Goal: Task Accomplishment & Management: Manage account settings

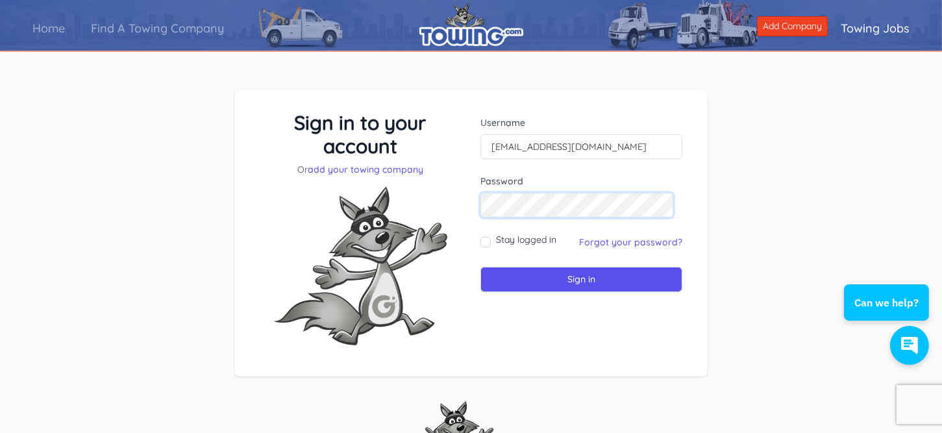
click at [480, 267] on input "Sign in" at bounding box center [581, 279] width 202 height 25
click at [647, 249] on div "Stay logged in Forgot your password?" at bounding box center [581, 242] width 202 height 18
click at [648, 246] on link "Forgot your password?" at bounding box center [630, 242] width 103 height 12
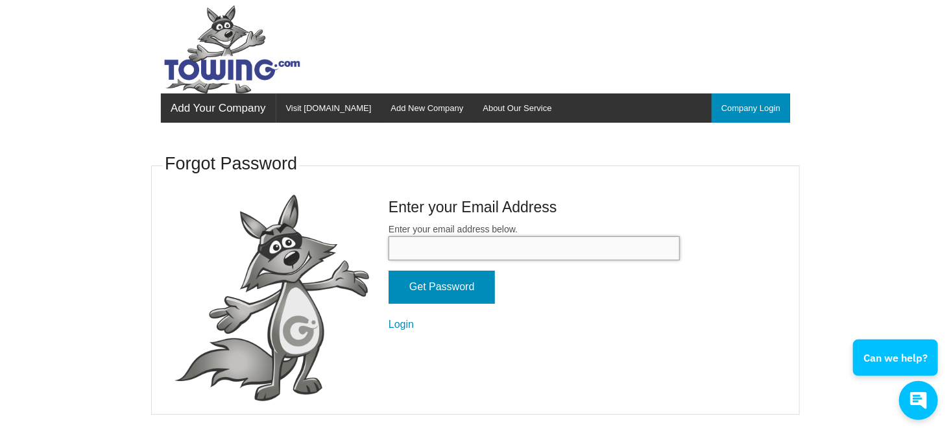
click at [524, 244] on input "Enter your email address below." at bounding box center [534, 248] width 291 height 24
type input "[EMAIL_ADDRESS][DOMAIN_NAME]"
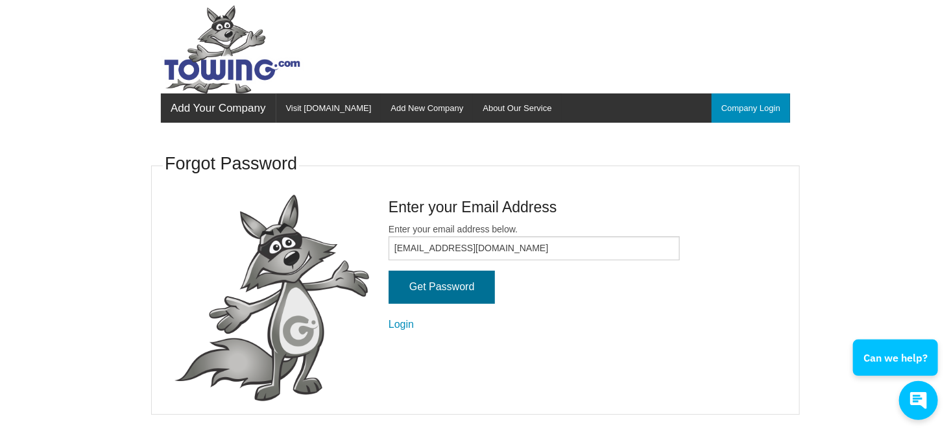
click at [448, 274] on input "Get Password" at bounding box center [442, 287] width 106 height 33
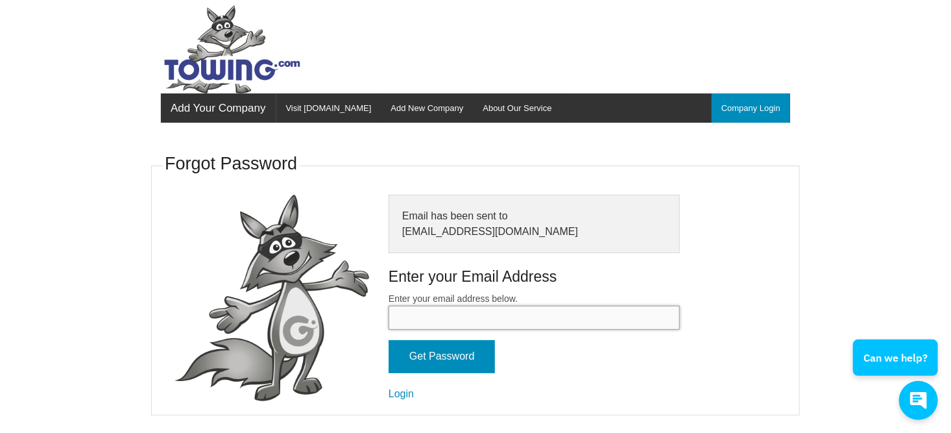
click at [458, 315] on input "Enter your email address below." at bounding box center [534, 318] width 291 height 24
type input "[EMAIL_ADDRESS][DOMAIN_NAME]"
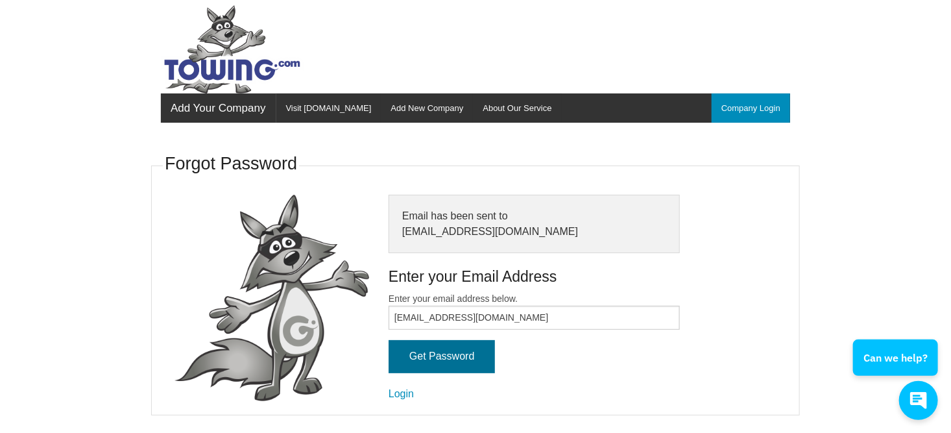
click at [475, 365] on input "Get Password" at bounding box center [442, 356] width 106 height 33
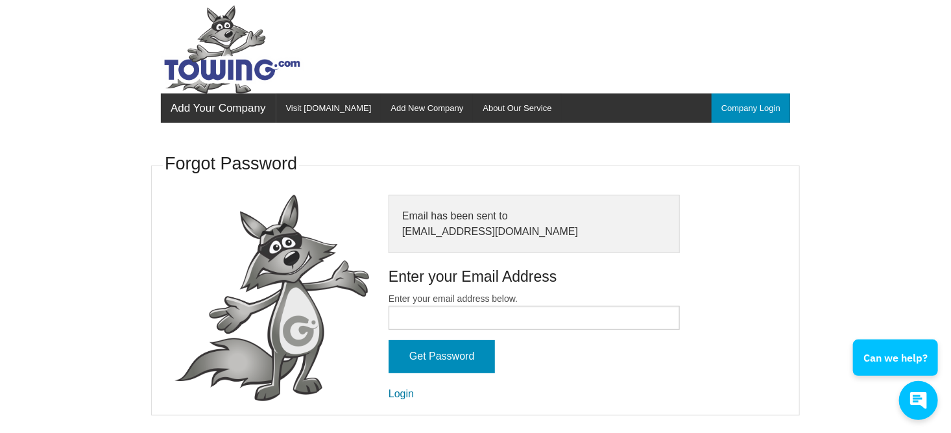
click at [389, 388] on link "Login" at bounding box center [401, 393] width 25 height 11
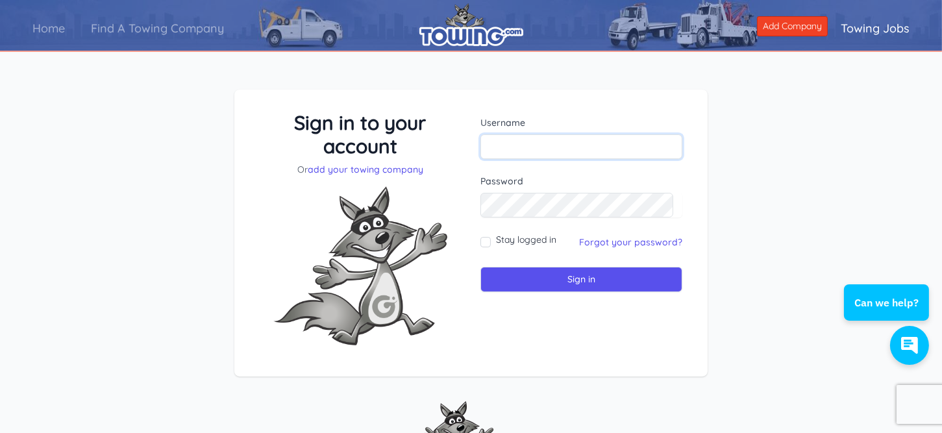
click at [514, 139] on input "text" at bounding box center [581, 146] width 202 height 25
type input "[EMAIL_ADDRESS][DOMAIN_NAME]"
click at [480, 267] on input "Sign in" at bounding box center [581, 279] width 202 height 25
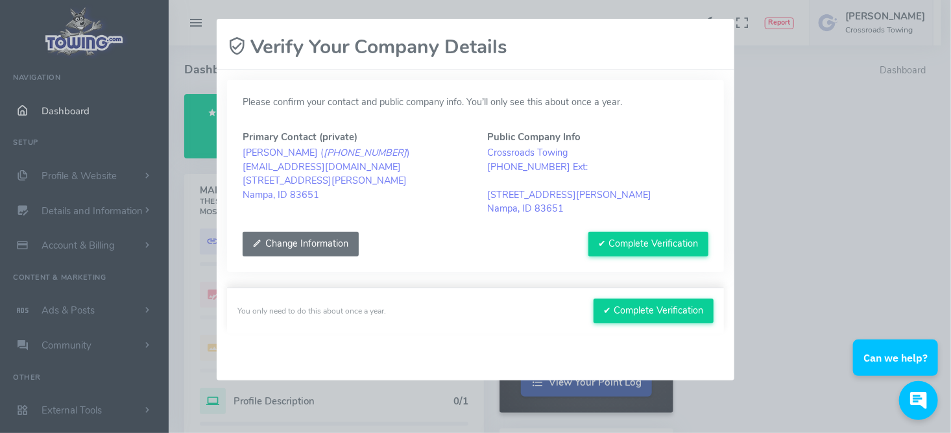
click at [299, 242] on button "Change Information" at bounding box center [301, 244] width 116 height 25
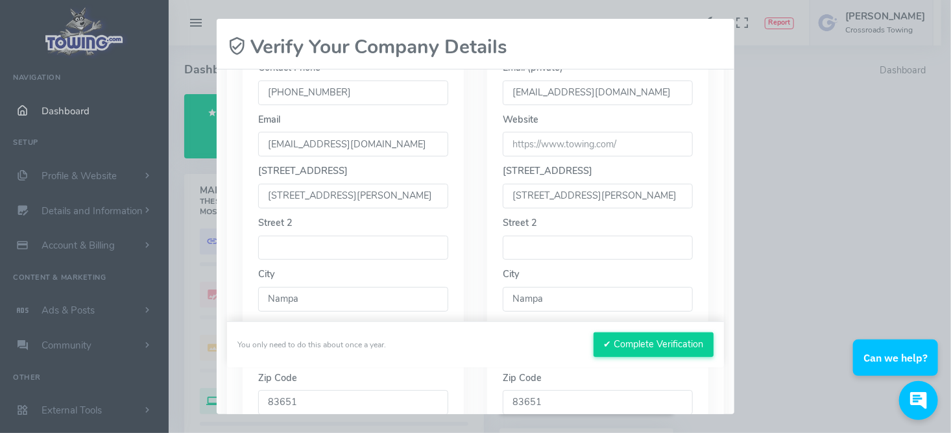
scroll to position [316, 0]
drag, startPoint x: 289, startPoint y: 195, endPoint x: 256, endPoint y: 189, distance: 33.6
click at [256, 189] on div "Your Name Sarah Biggers Contact Phone 208-461-8696 Email crossroadstow@gmail.co…" at bounding box center [353, 220] width 221 height 452
type input "3415 Hoffman Ln"
click at [650, 145] on input "url" at bounding box center [598, 143] width 190 height 25
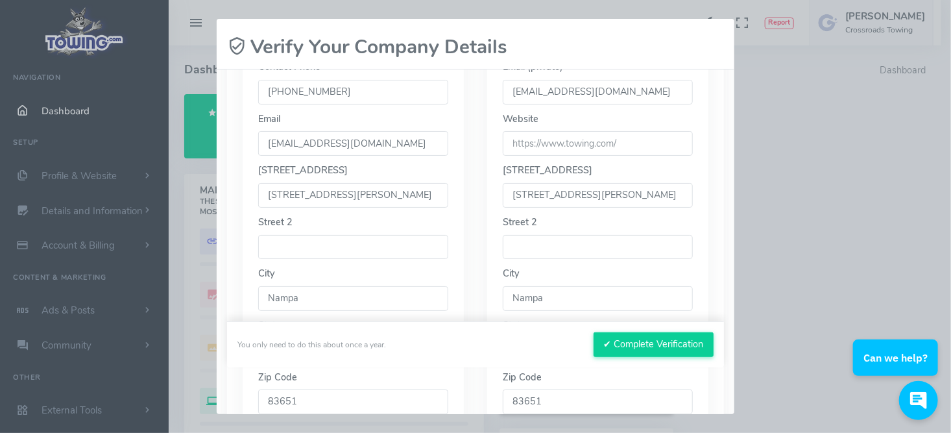
drag, startPoint x: 650, startPoint y: 145, endPoint x: 630, endPoint y: 147, distance: 19.6
click at [630, 147] on input "url" at bounding box center [598, 143] width 190 height 25
type input "[DOMAIN_NAME]"
drag, startPoint x: 531, startPoint y: 196, endPoint x: 493, endPoint y: 189, distance: 38.9
click at [493, 189] on div "Phone ( 208 ) 461-8696 Ext Email (private) crossroadstow@gmail.com Website City" at bounding box center [597, 220] width 221 height 452
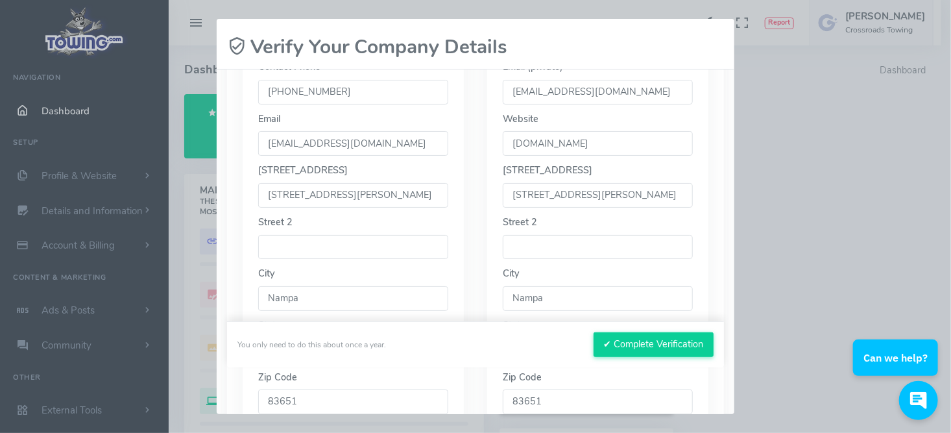
type input "3415 Hoffman Ln"
click at [646, 350] on button "✔ Complete Verification" at bounding box center [654, 344] width 120 height 25
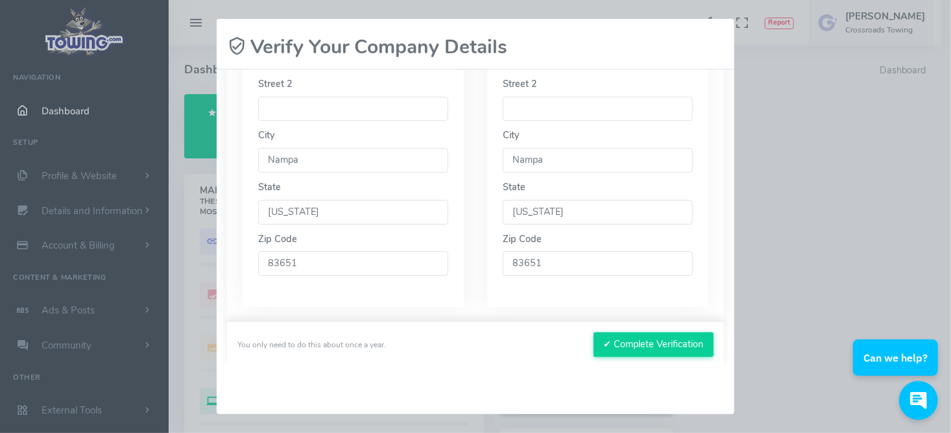
scroll to position [467, 0]
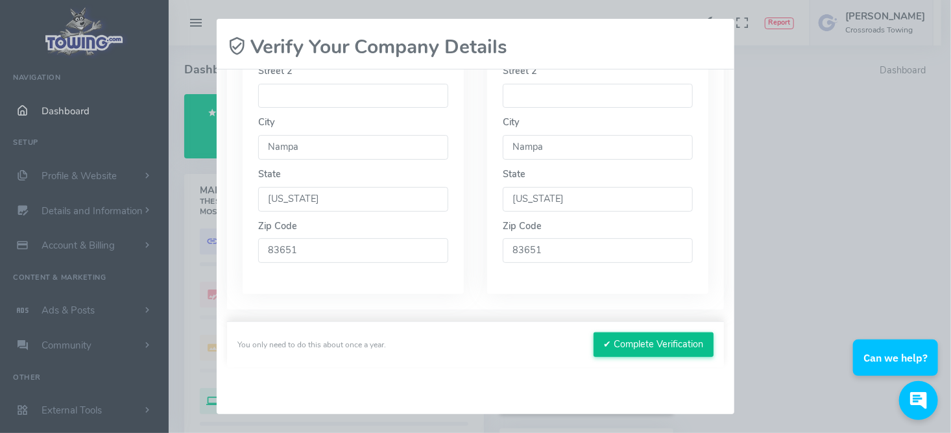
click at [684, 337] on button "✔ Complete Verification" at bounding box center [654, 344] width 120 height 25
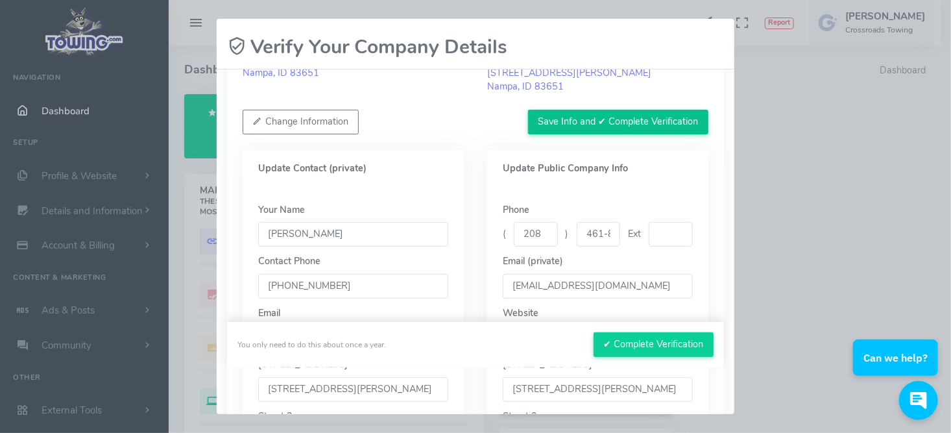
click at [639, 114] on button "Save Info and ✔ Complete Verification" at bounding box center [618, 122] width 180 height 25
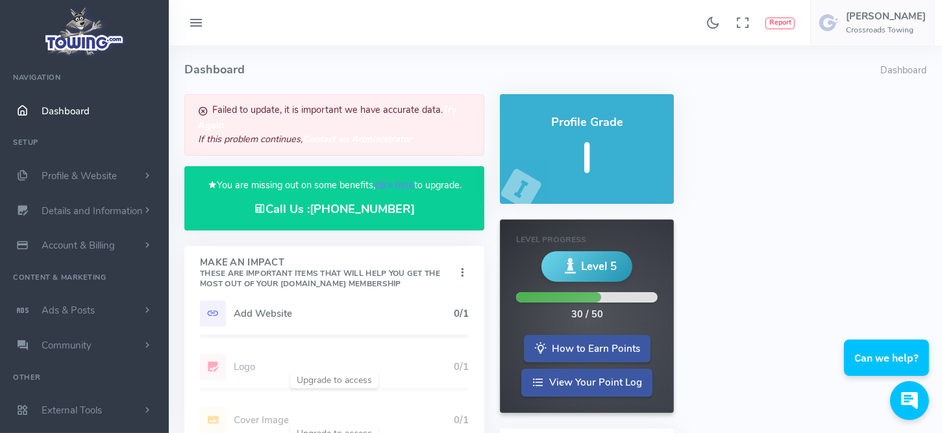
click at [252, 311] on h5 "Add Website" at bounding box center [344, 313] width 220 height 10
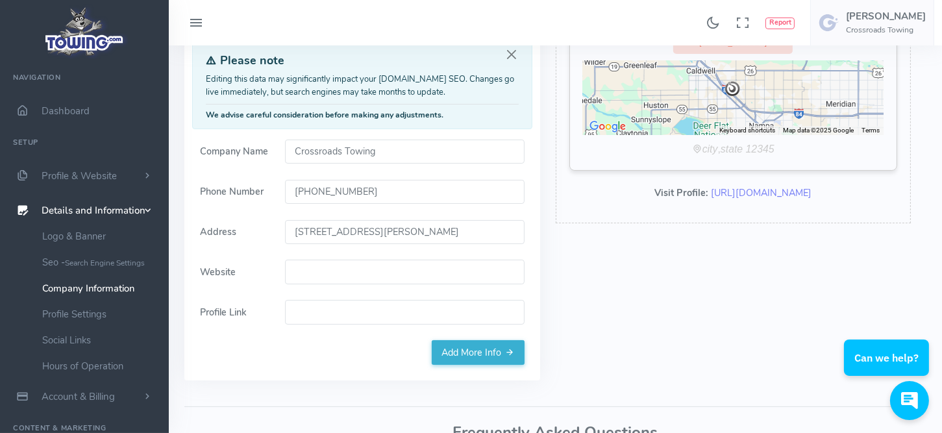
scroll to position [156, 0]
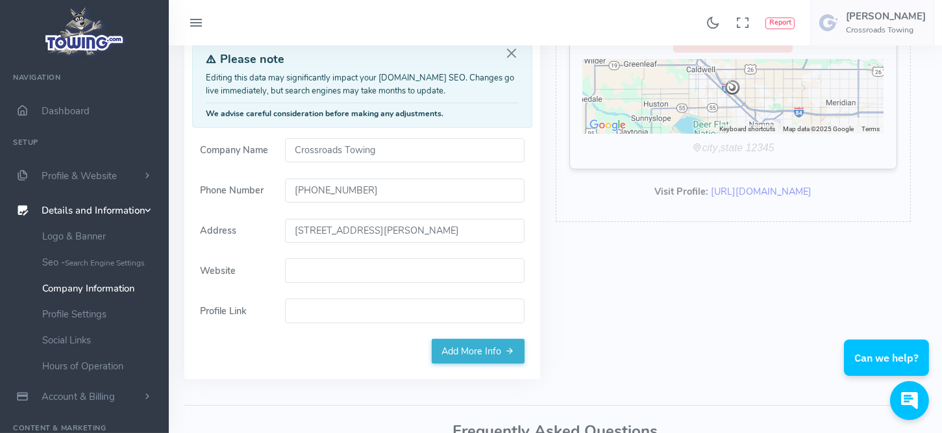
drag, startPoint x: 318, startPoint y: 225, endPoint x: 263, endPoint y: 220, distance: 54.7
click at [265, 221] on div "Address [STREET_ADDRESS][PERSON_NAME]" at bounding box center [362, 231] width 340 height 25
type input "[STREET_ADDRESS][PERSON_NAME]"
click at [332, 275] on input "Website" at bounding box center [404, 270] width 239 height 25
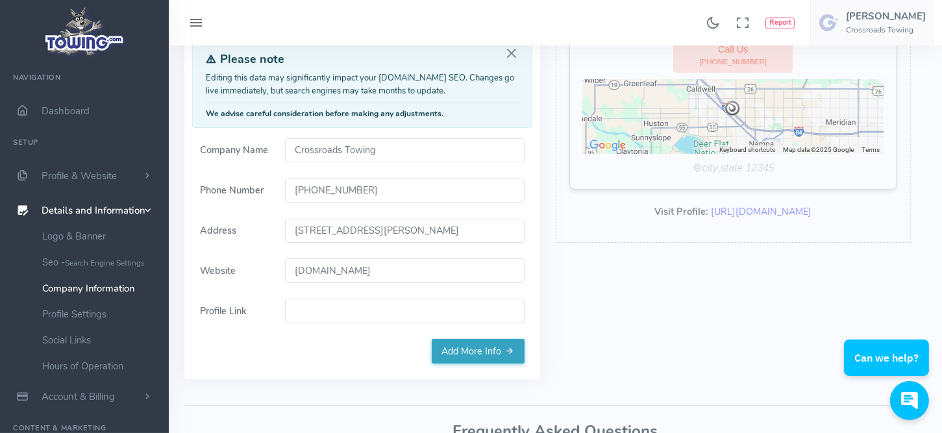
type input "[DOMAIN_NAME]"
click at [483, 346] on link "Add More Info" at bounding box center [478, 351] width 93 height 25
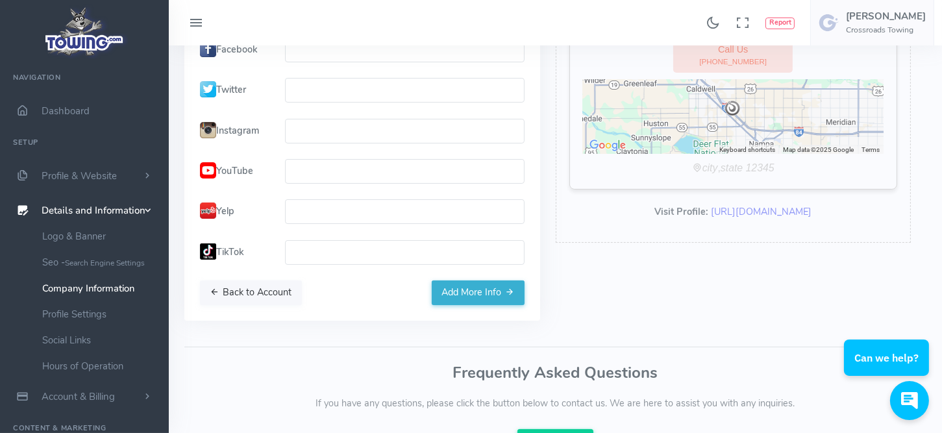
click at [251, 289] on button "Back to Account" at bounding box center [251, 292] width 102 height 25
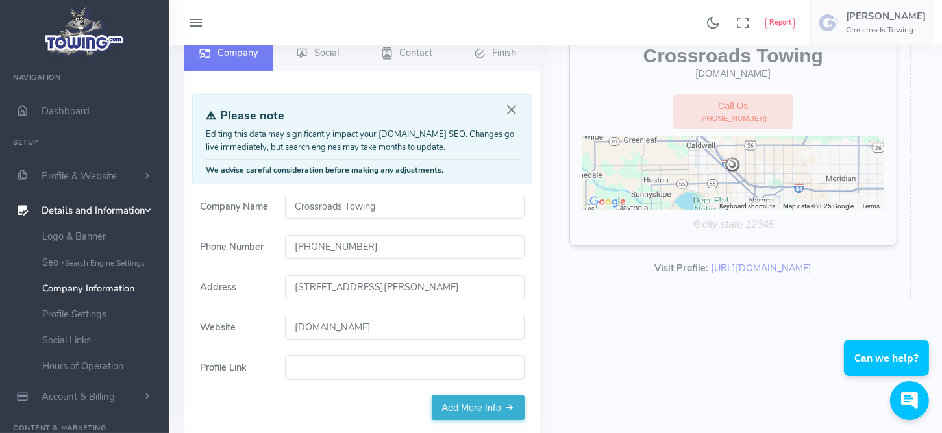
scroll to position [117, 0]
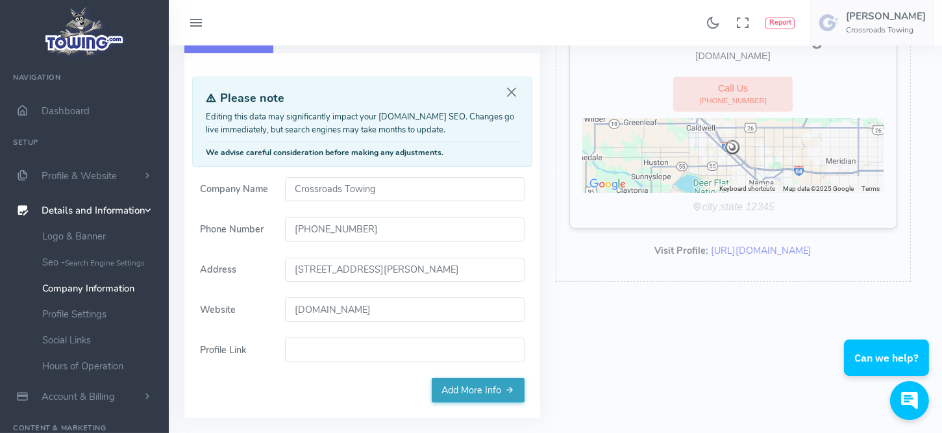
click at [504, 392] on link "Add More Info" at bounding box center [478, 390] width 93 height 25
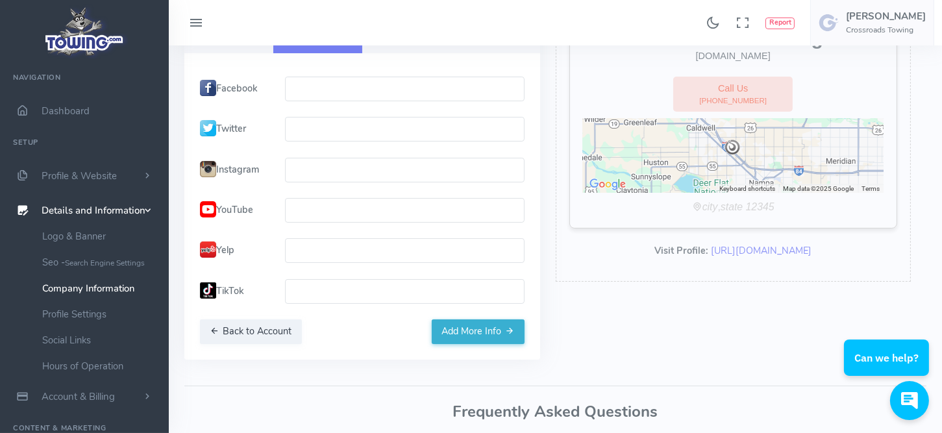
paste input "[URL][DOMAIN_NAME]"
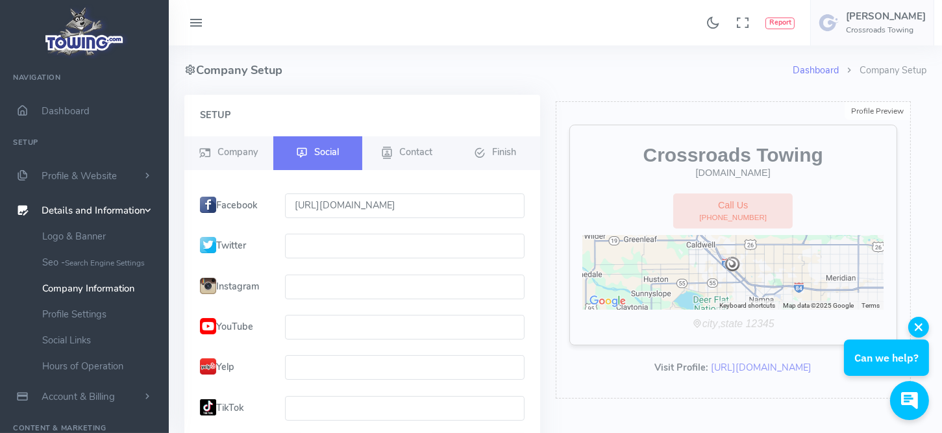
scroll to position [226, 0]
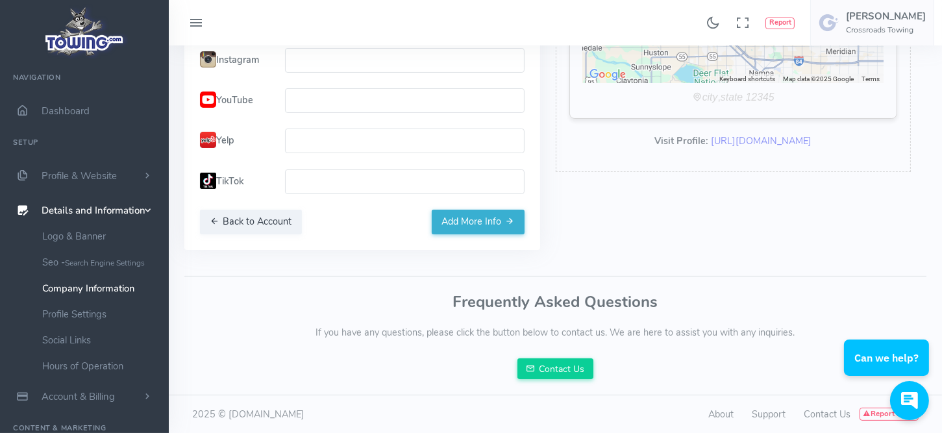
type input "[URL][DOMAIN_NAME]"
click at [476, 210] on form "Facebook [URL][DOMAIN_NAME] Twitter Instagram YouTube Yelp TikTok" at bounding box center [362, 88] width 340 height 243
click at [481, 215] on button "Add More Info" at bounding box center [478, 222] width 93 height 25
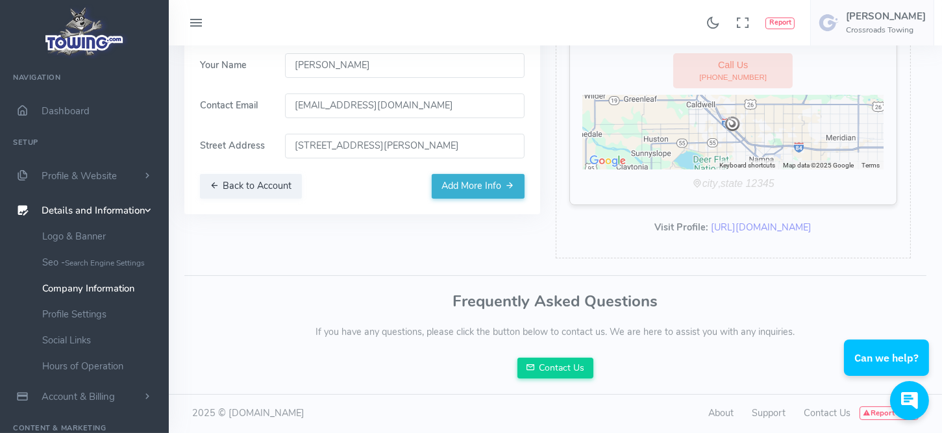
scroll to position [0, 0]
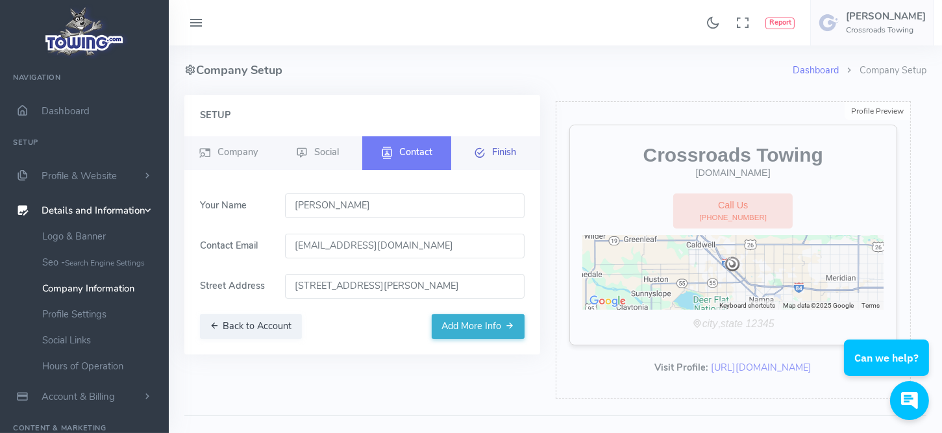
click at [507, 145] on link "Finish" at bounding box center [495, 153] width 89 height 34
click at [508, 324] on icon "button" at bounding box center [509, 325] width 9 height 13
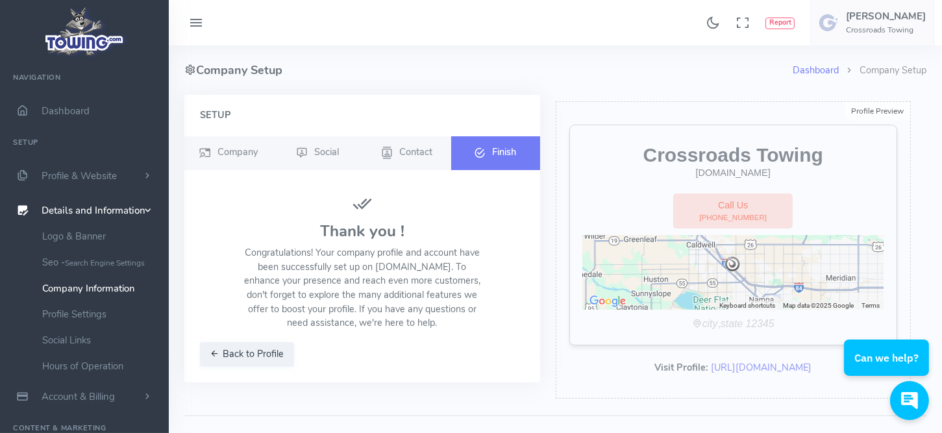
click at [475, 151] on icon at bounding box center [480, 153] width 12 height 16
click at [248, 351] on button "Back to Profile" at bounding box center [247, 354] width 94 height 25
